Goal: Information Seeking & Learning: Find specific page/section

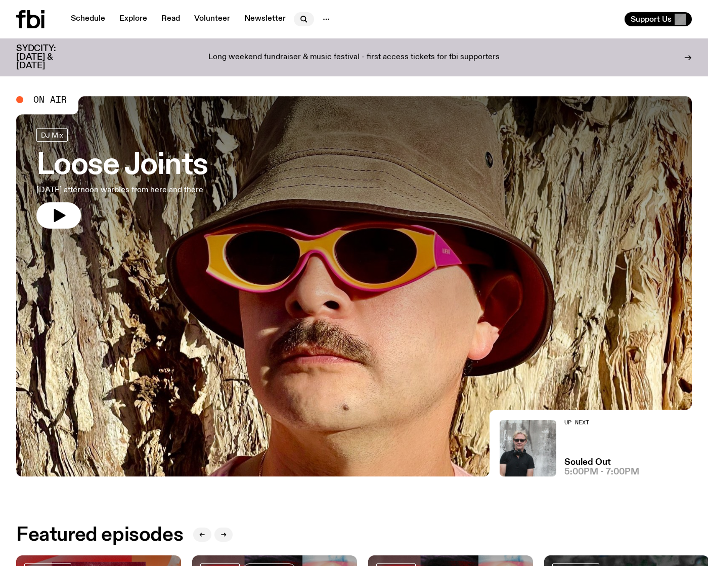
click at [295, 18] on button "button" at bounding box center [304, 19] width 20 height 14
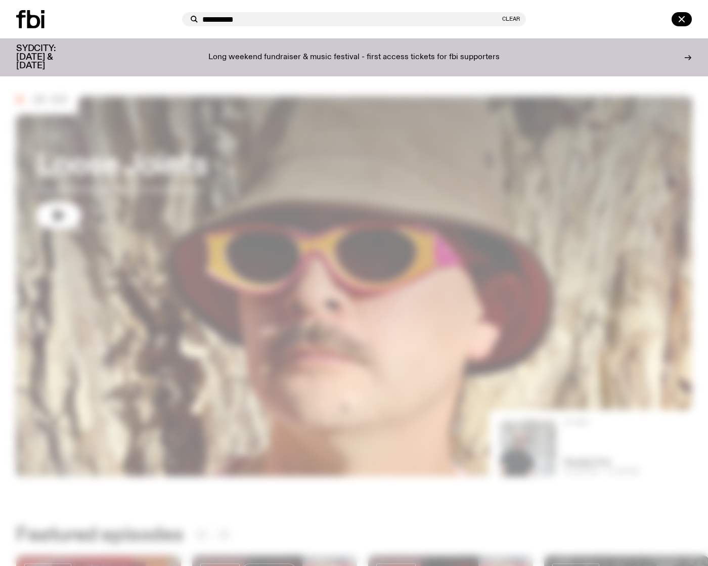
type input "**********"
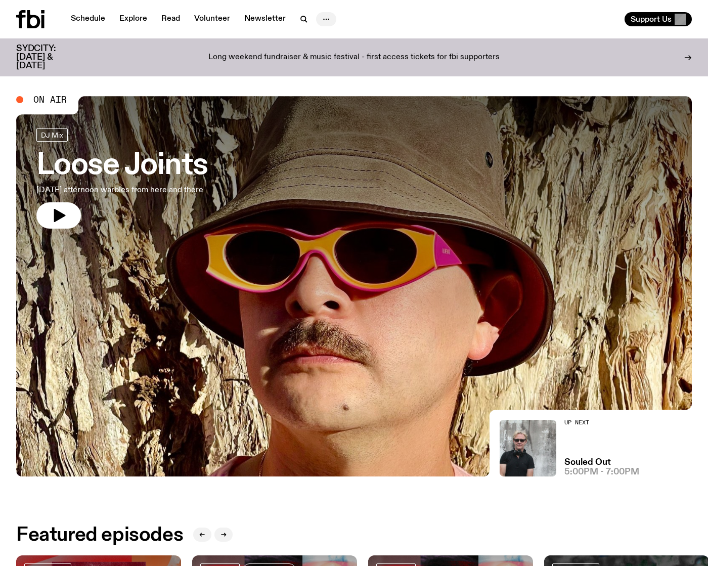
click at [322, 17] on icon "button" at bounding box center [326, 19] width 12 height 12
click at [298, 16] on icon "button" at bounding box center [304, 19] width 12 height 12
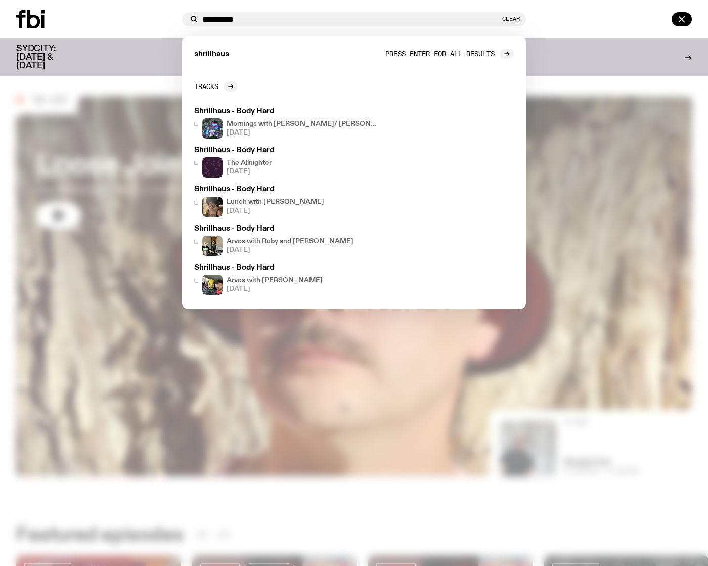
type input "**********"
click at [484, 56] on span "Press enter for all results" at bounding box center [440, 54] width 109 height 8
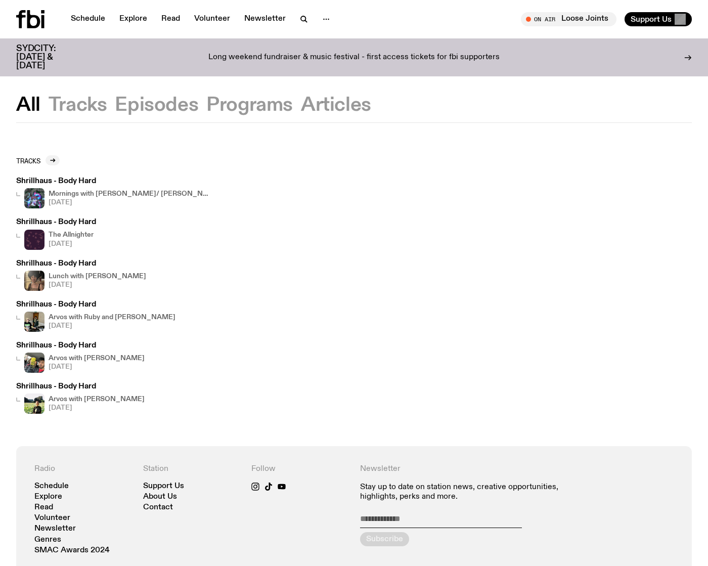
click at [86, 112] on button "Tracks" at bounding box center [78, 105] width 59 height 18
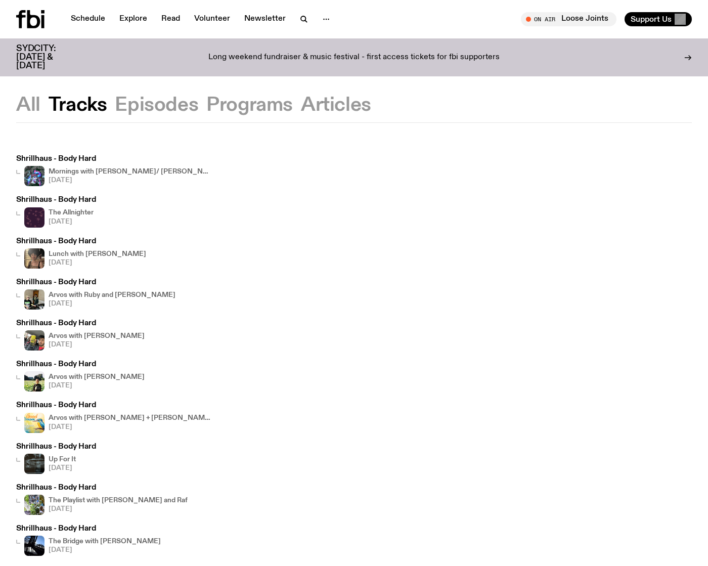
click at [132, 102] on button "Episodes" at bounding box center [156, 105] width 83 height 18
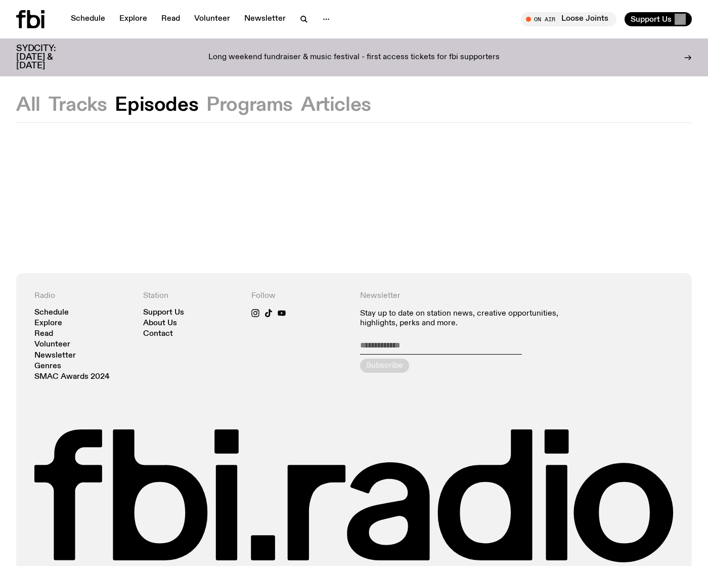
click at [268, 107] on button "Programs" at bounding box center [249, 105] width 87 height 18
click at [320, 105] on button "Articles" at bounding box center [336, 105] width 70 height 18
click at [80, 117] on div "All Tracks Episodes Programs Articles" at bounding box center [354, 109] width 708 height 26
click at [78, 123] on div at bounding box center [354, 155] width 708 height 65
click at [85, 106] on button "Tracks" at bounding box center [78, 105] width 59 height 18
